Goal: Information Seeking & Learning: Understand process/instructions

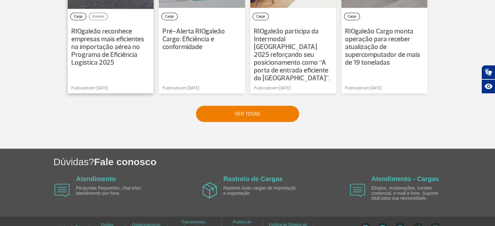
scroll to position [560, 0]
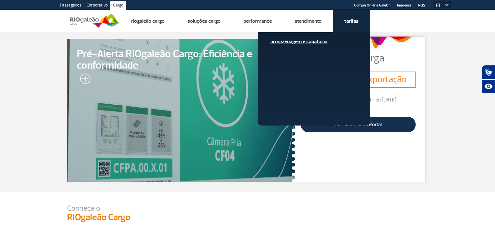
click at [317, 43] on link "Armazenagem e Capatazia" at bounding box center [313, 41] width 87 height 7
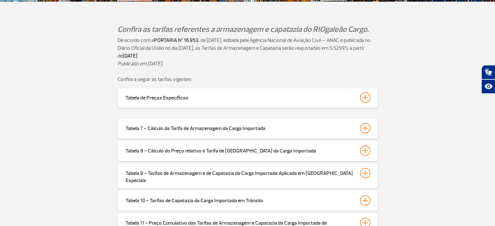
scroll to position [163, 0]
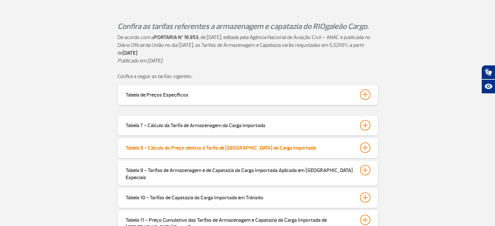
click at [248, 148] on div "Tabela 8 - Cálculo do Preço relativo à Tarifa de [GEOGRAPHIC_DATA] da Carga Imp…" at bounding box center [220, 146] width 190 height 9
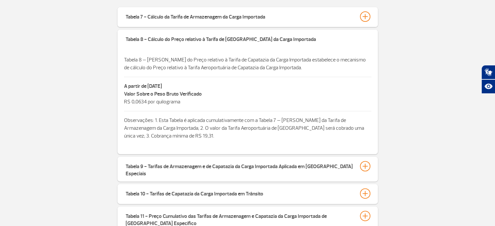
scroll to position [260, 0]
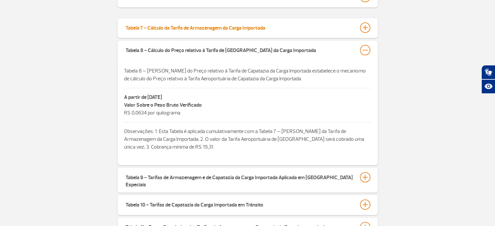
click at [364, 26] on div at bounding box center [365, 27] width 10 height 10
